Goal: Information Seeking & Learning: Learn about a topic

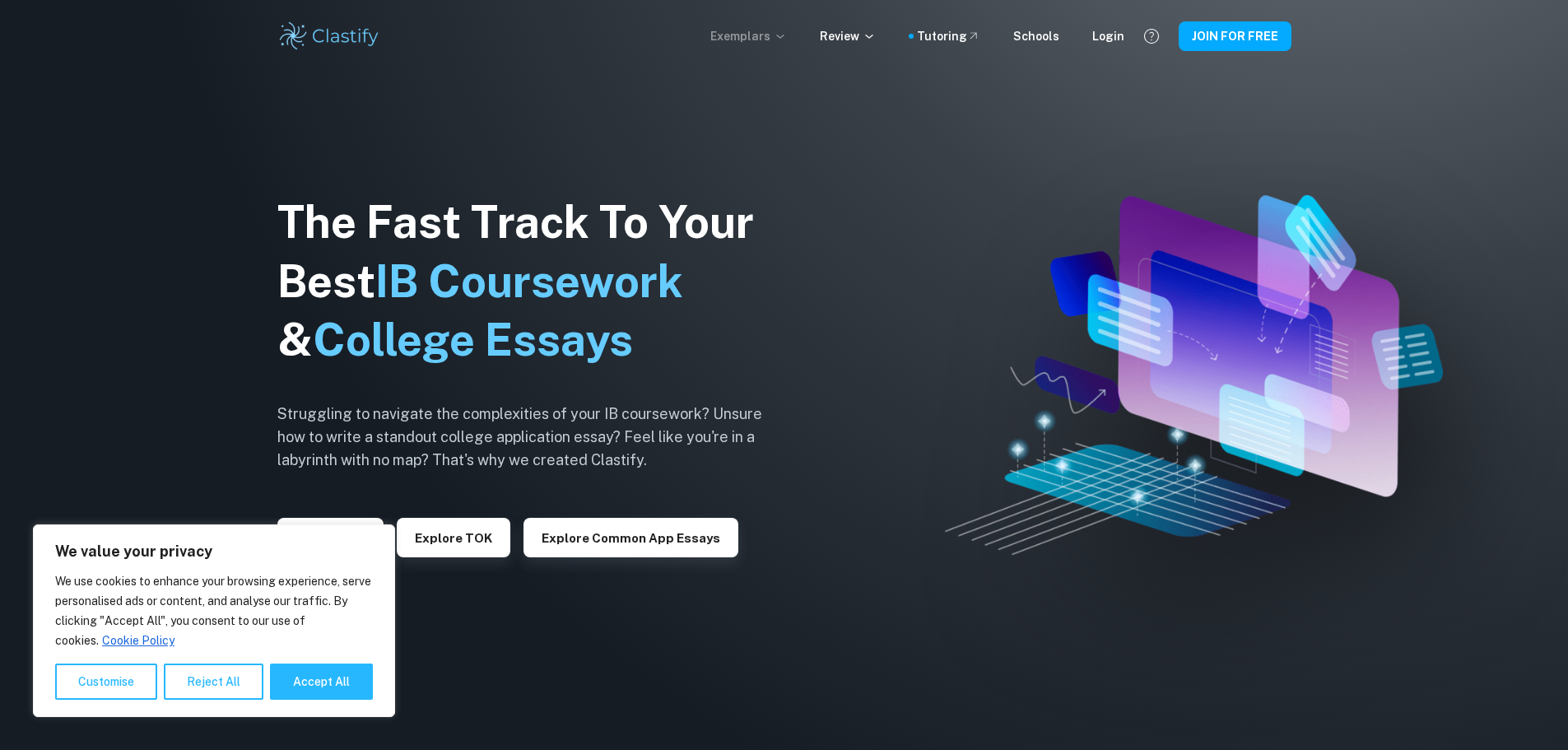
click at [778, 29] on p "Exemplars" at bounding box center [748, 35] width 77 height 18
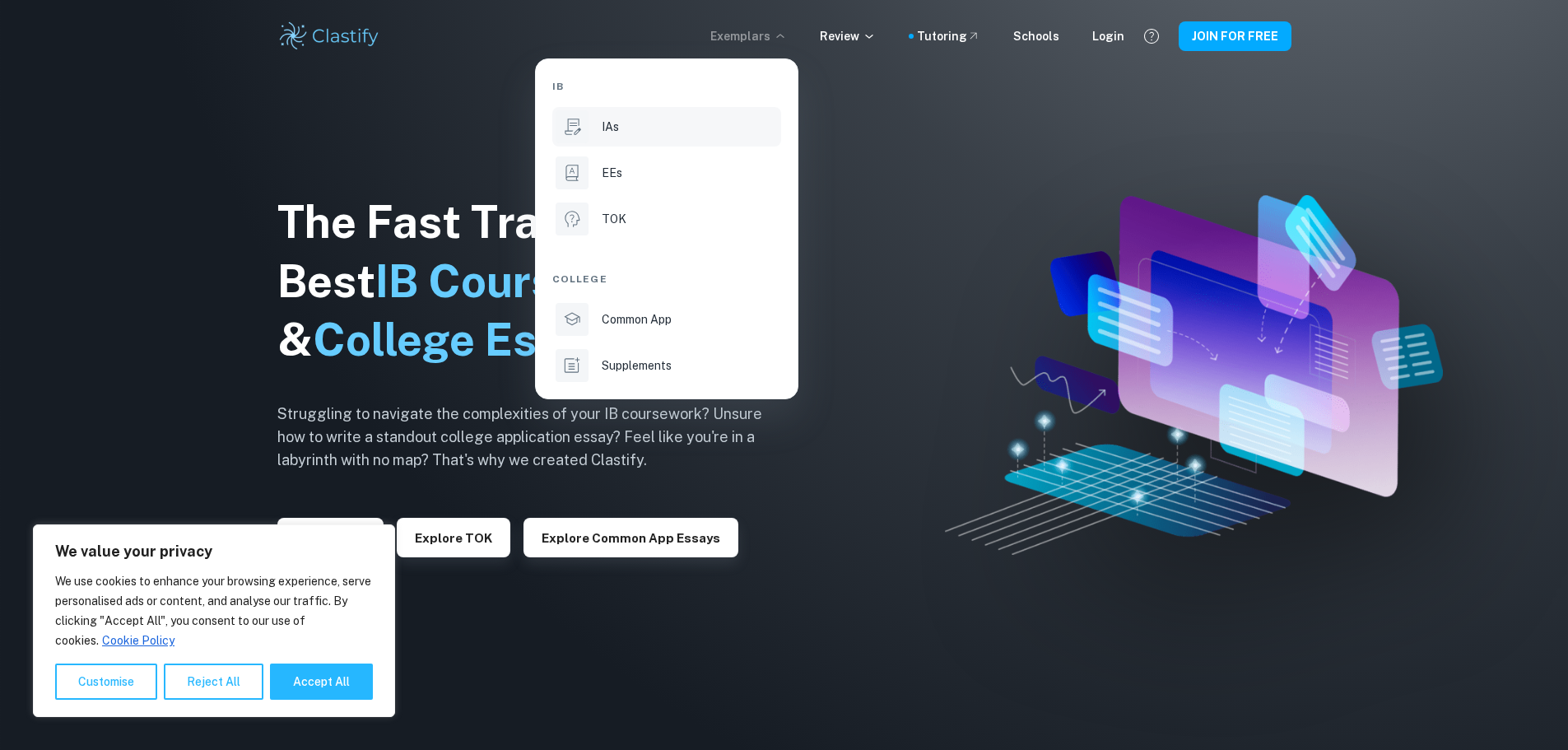
click at [704, 126] on div "IAs" at bounding box center [690, 126] width 176 height 18
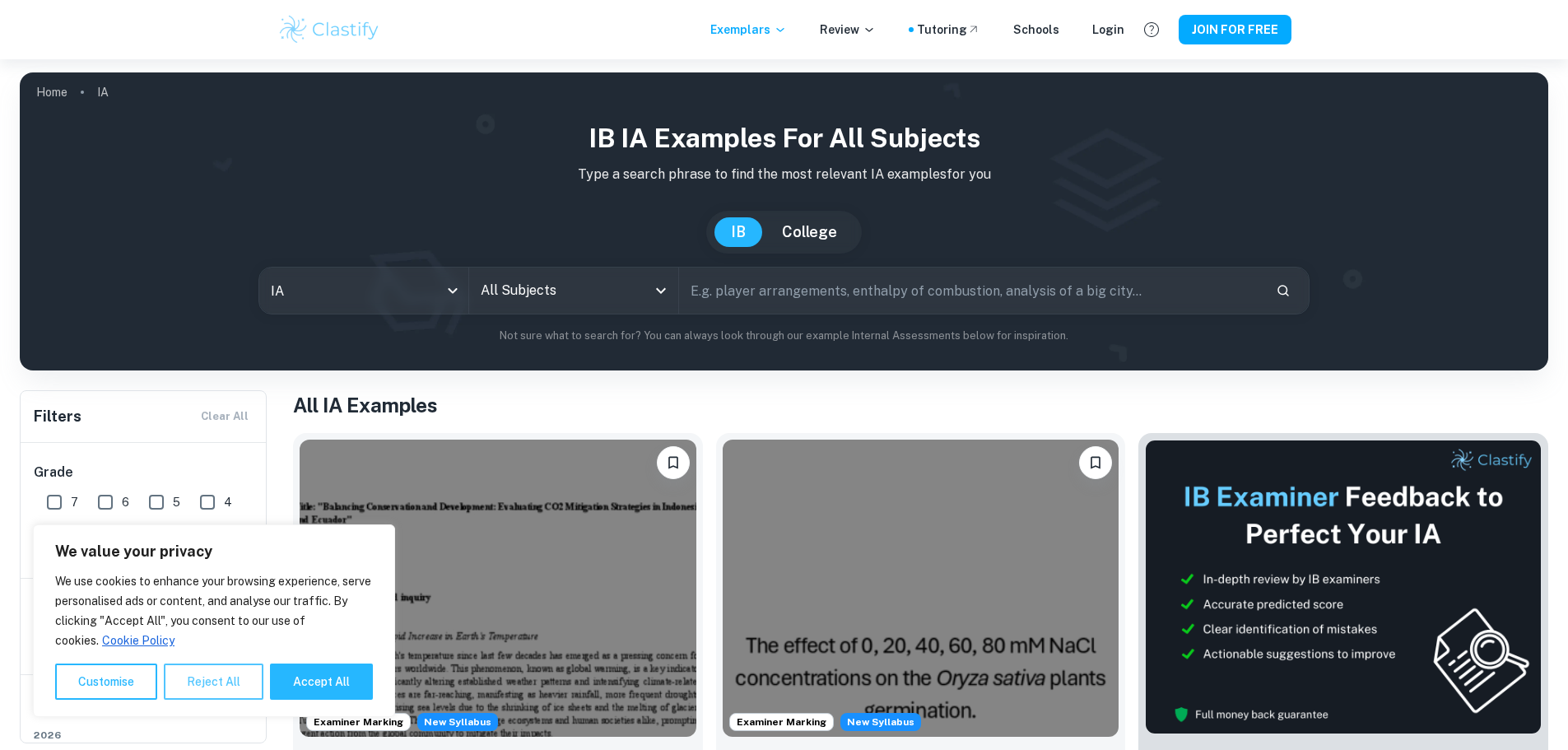
click at [204, 682] on button "Reject All" at bounding box center [214, 682] width 100 height 36
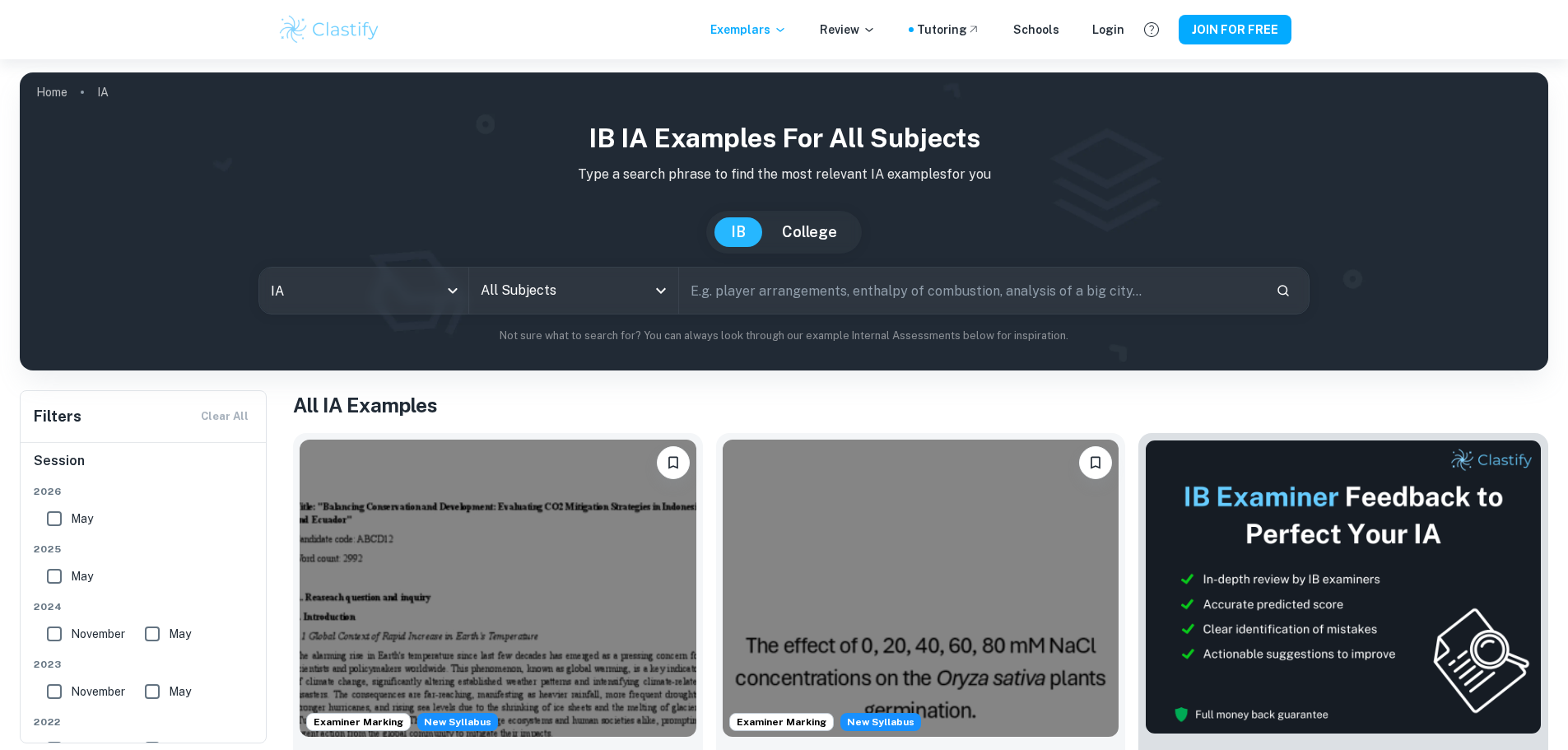
click at [605, 296] on input "All Subjects" at bounding box center [560, 290] width 170 height 32
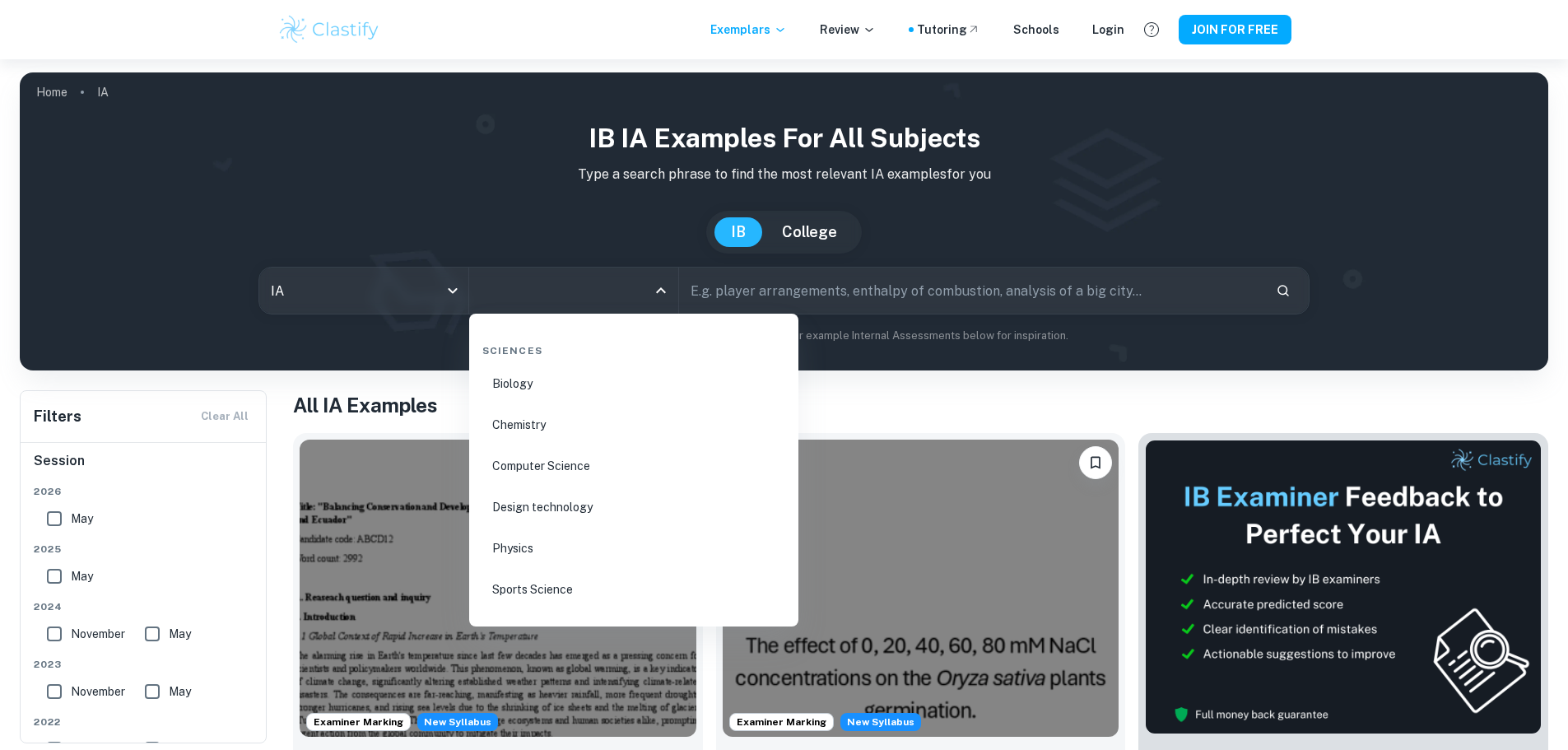
scroll to position [2388, 0]
click at [602, 544] on li "Biology" at bounding box center [634, 548] width 316 height 38
type input "Biology"
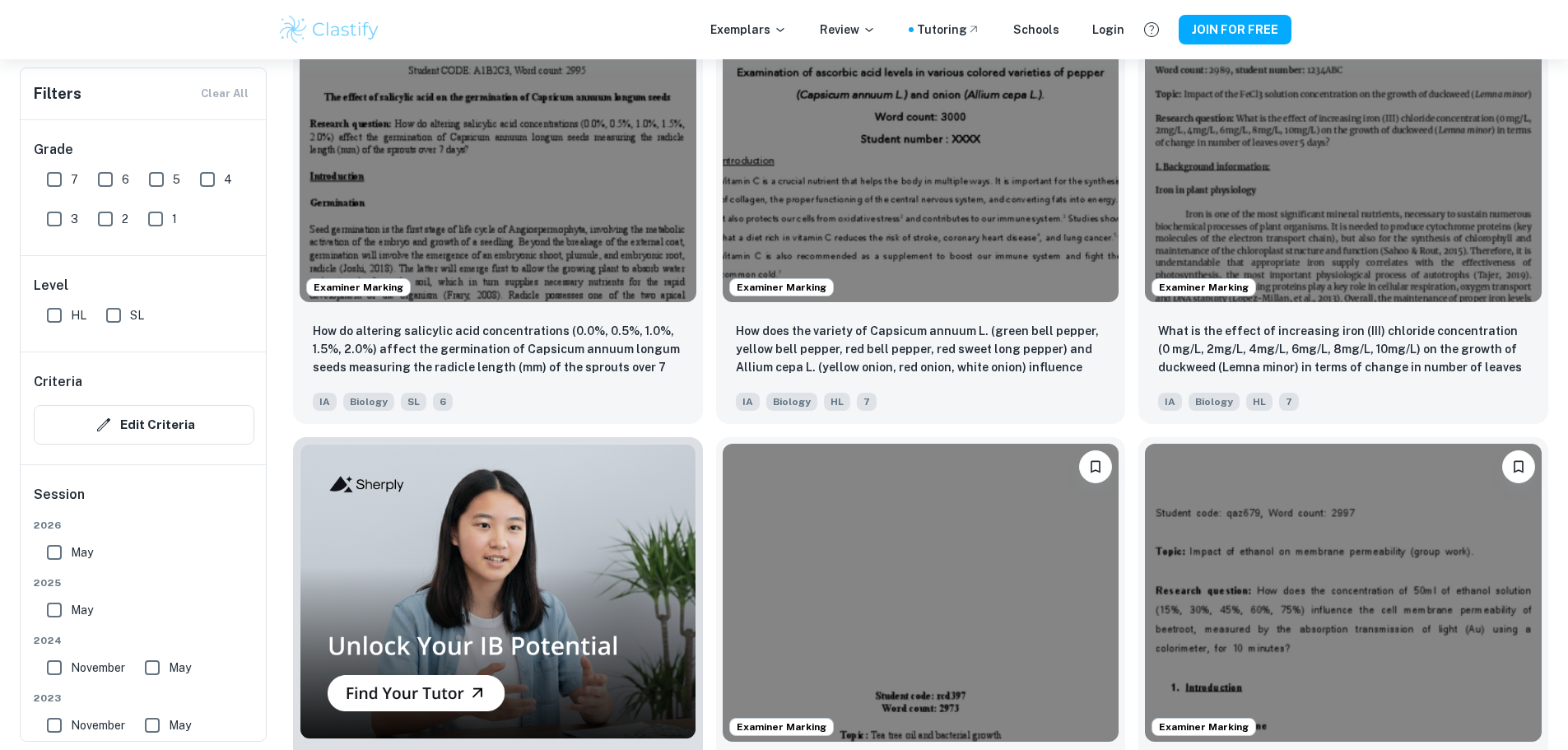
scroll to position [1070, 0]
